Goal: Navigation & Orientation: Find specific page/section

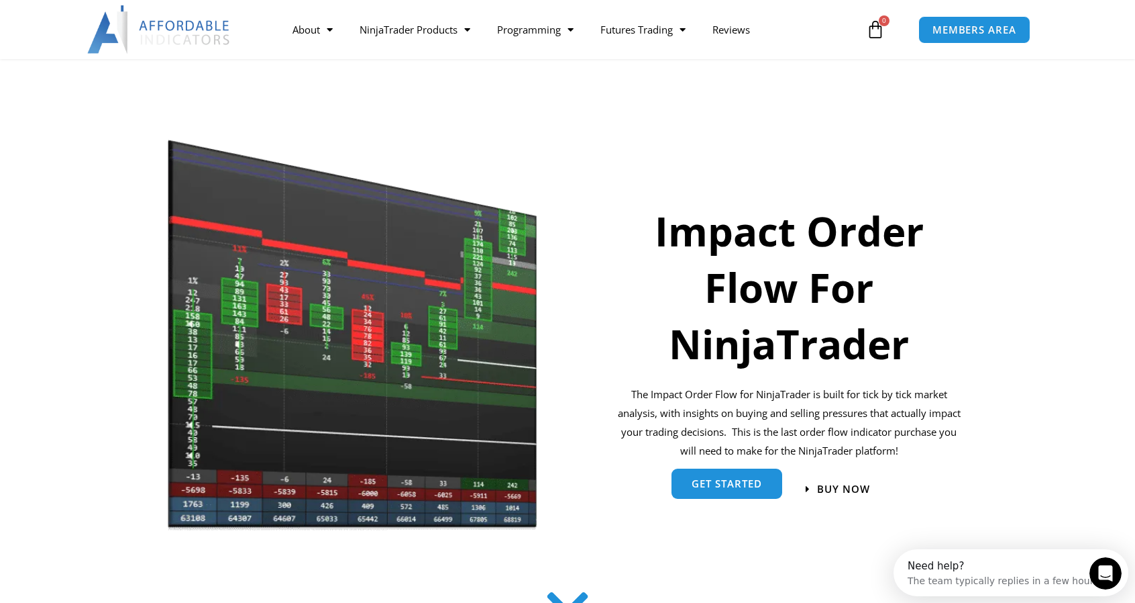
click at [750, 484] on span "get started" at bounding box center [727, 483] width 70 height 10
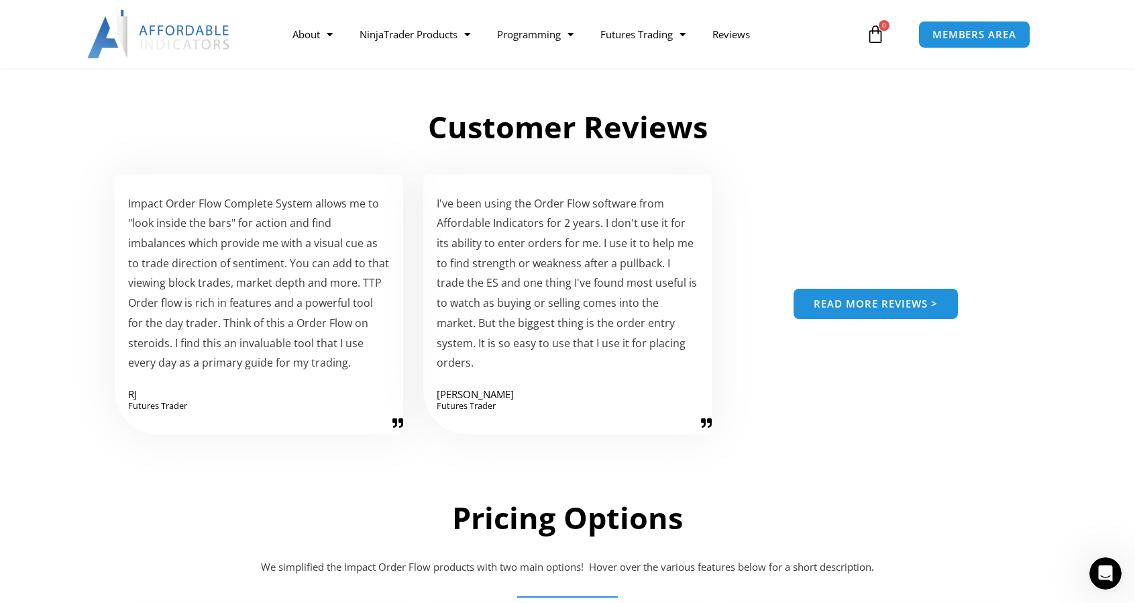
scroll to position [1519, 0]
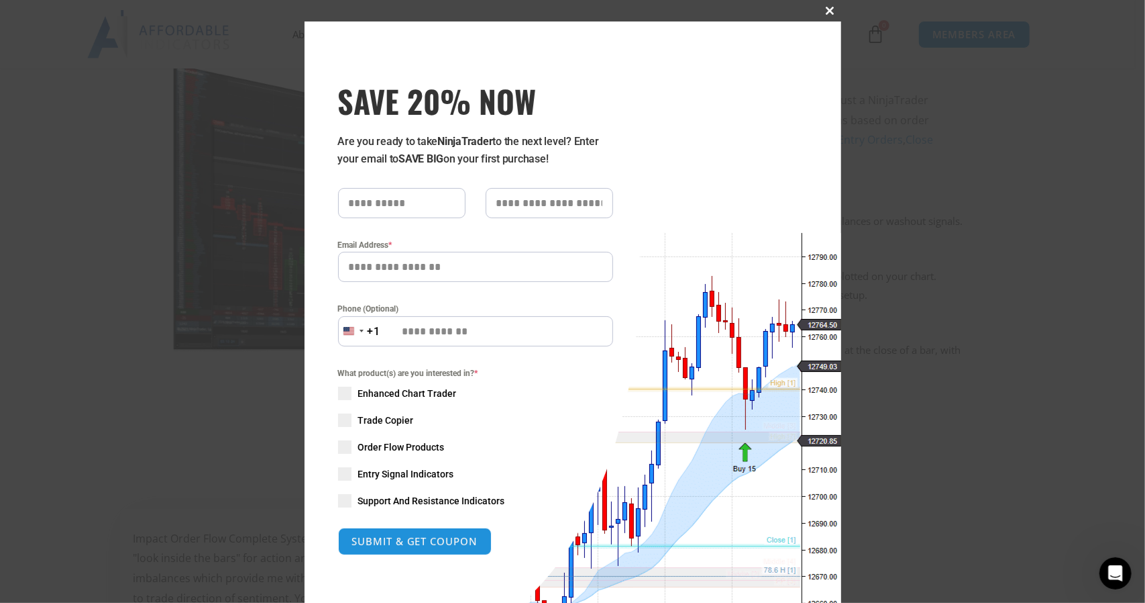
click at [827, 10] on span at bounding box center [830, 11] width 21 height 8
